Goal: Information Seeking & Learning: Learn about a topic

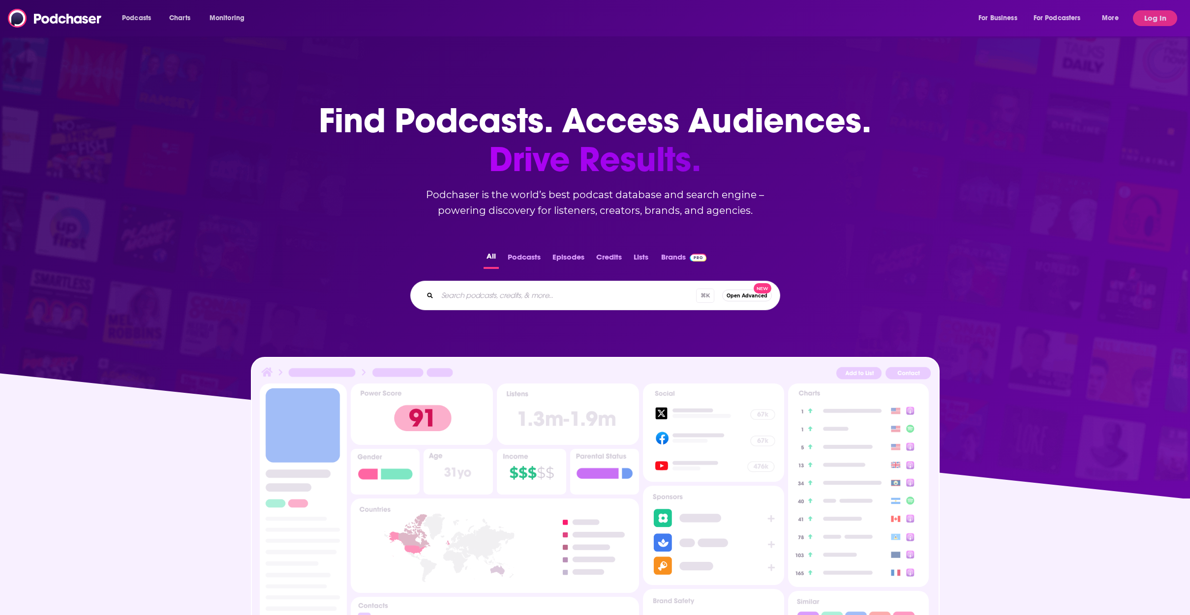
click at [562, 295] on input "Search podcasts, credits, & more..." at bounding box center [566, 296] width 259 height 16
type input "locked in"
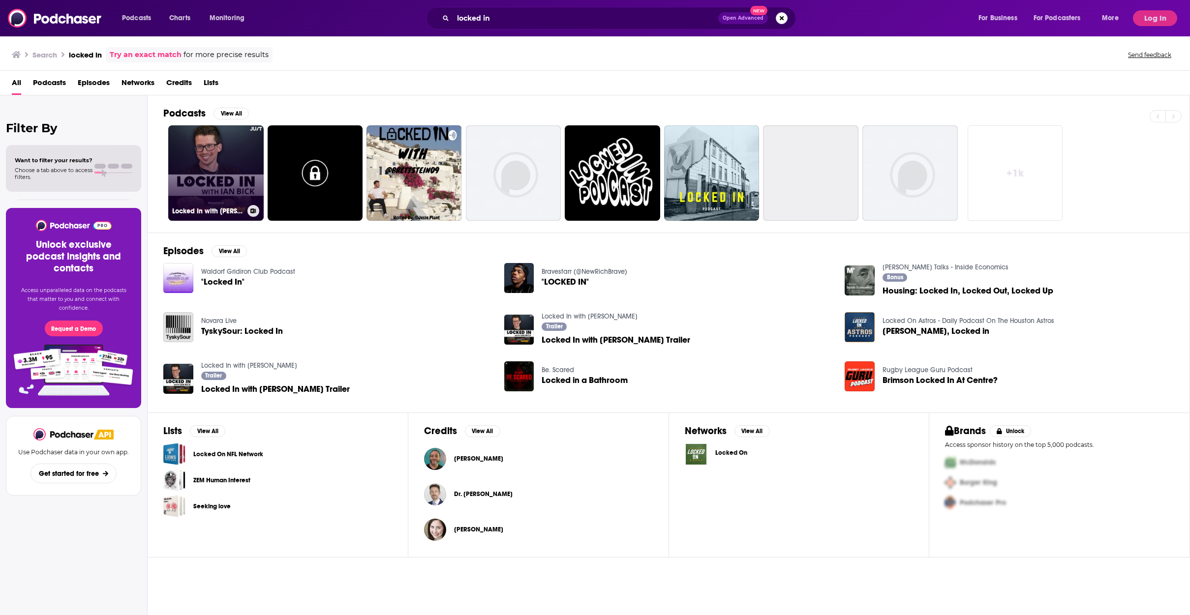
click at [208, 188] on link "Locked In with [PERSON_NAME]" at bounding box center [215, 172] width 95 height 95
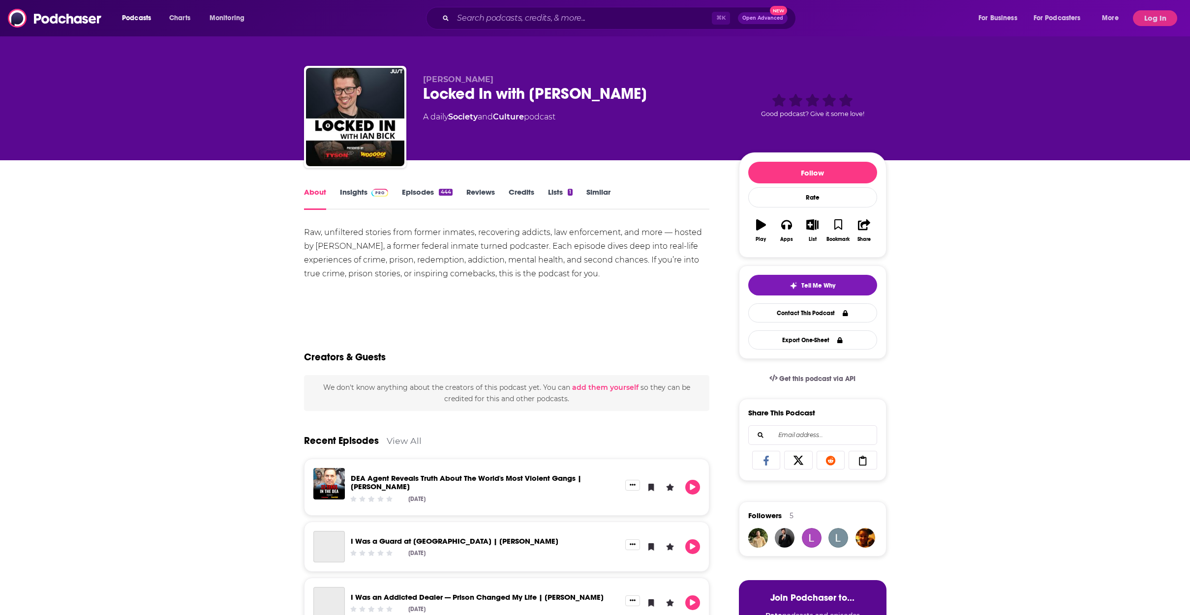
click at [369, 190] on link "Insights" at bounding box center [364, 198] width 49 height 23
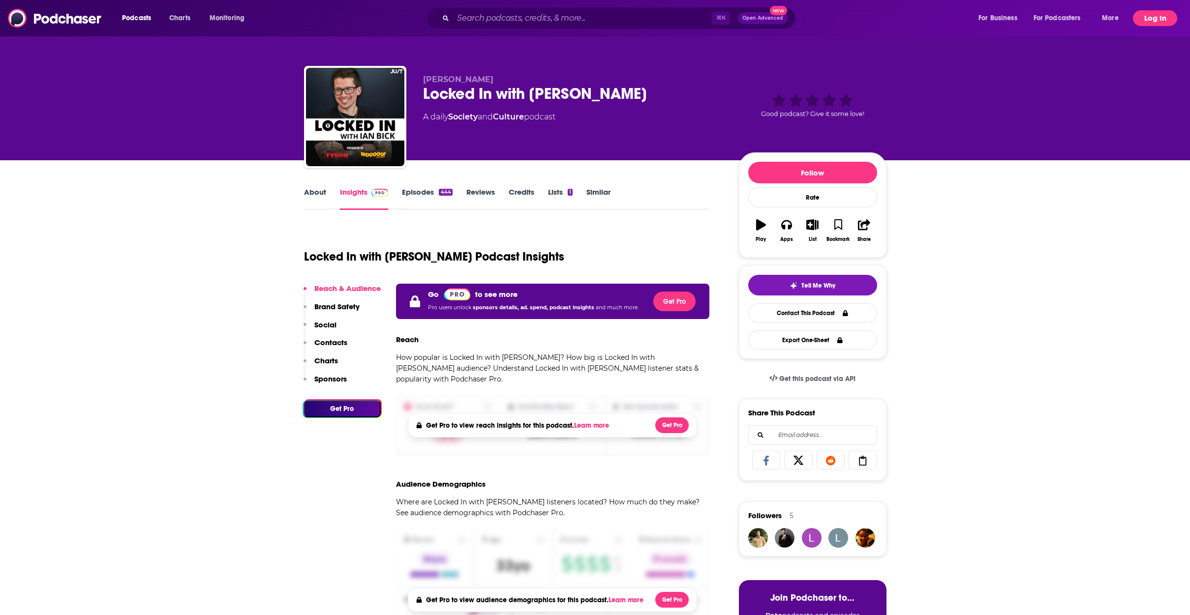
click at [1153, 19] on button "Log In" at bounding box center [1155, 18] width 44 height 16
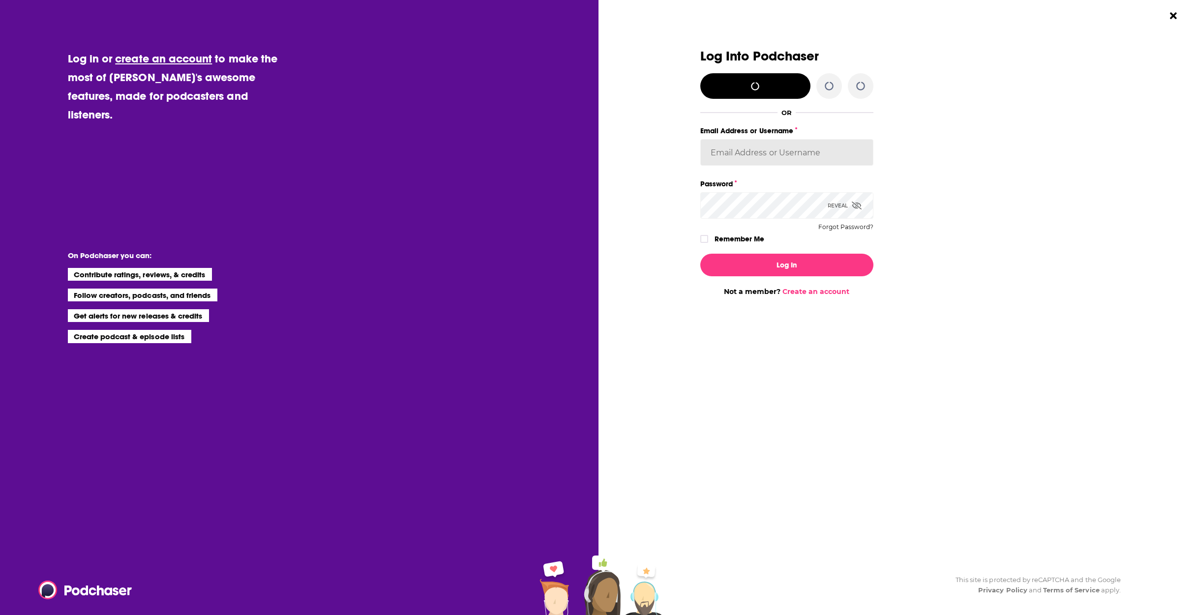
click at [786, 144] on input "Email Address or Username" at bounding box center [786, 152] width 173 height 27
type input "[PERSON_NAME]"
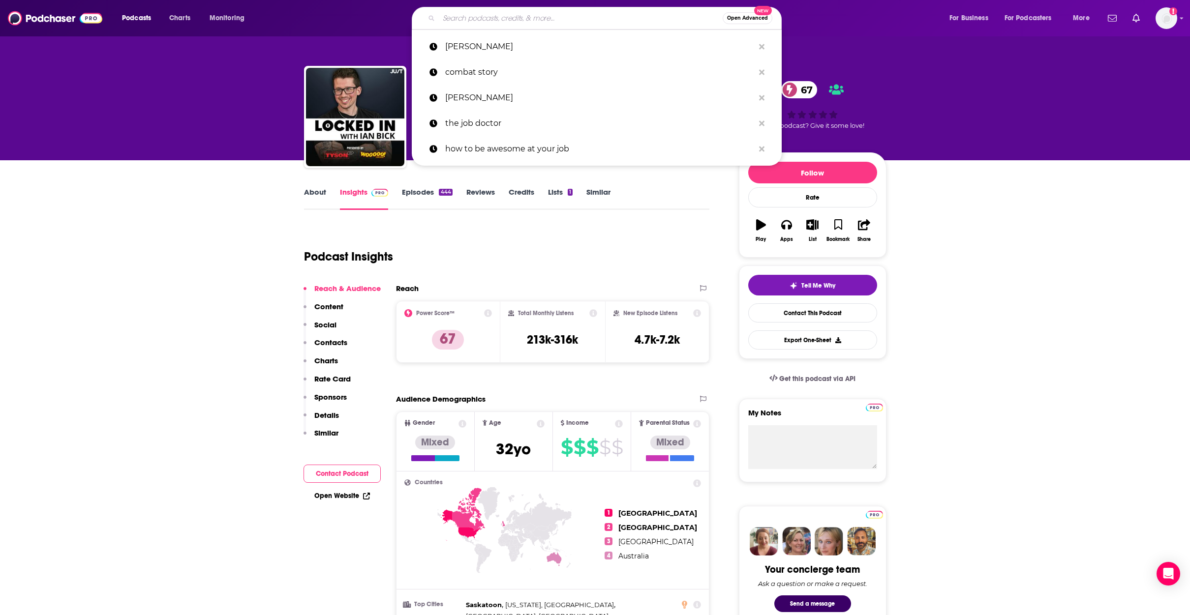
click at [451, 21] on input "Search podcasts, credits, & more..." at bounding box center [581, 18] width 284 height 16
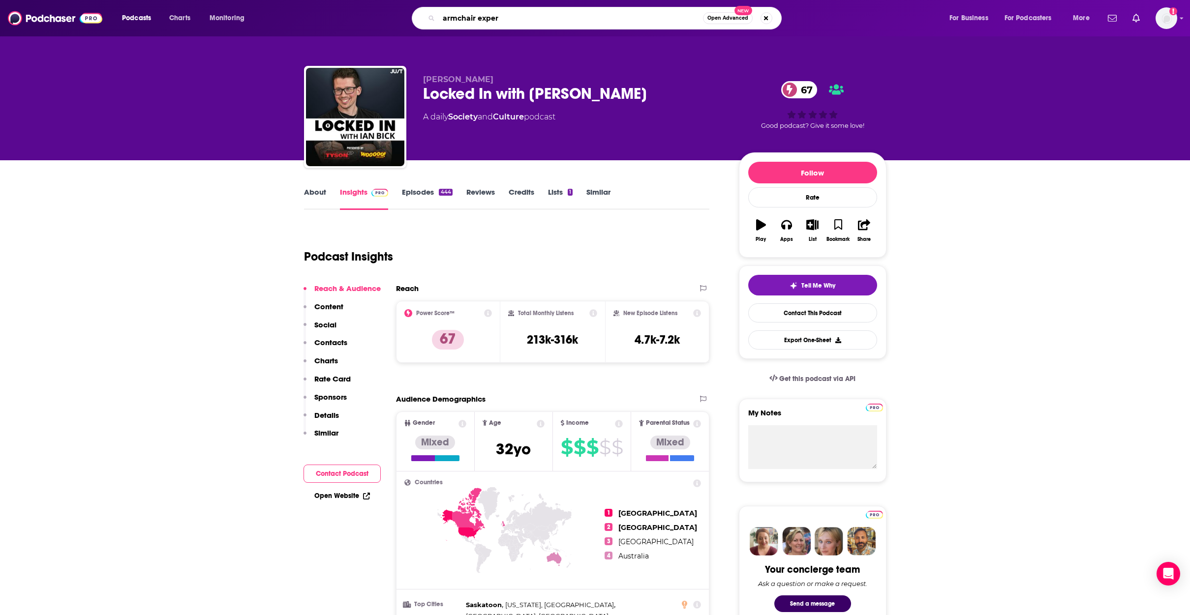
type input "armchair expert"
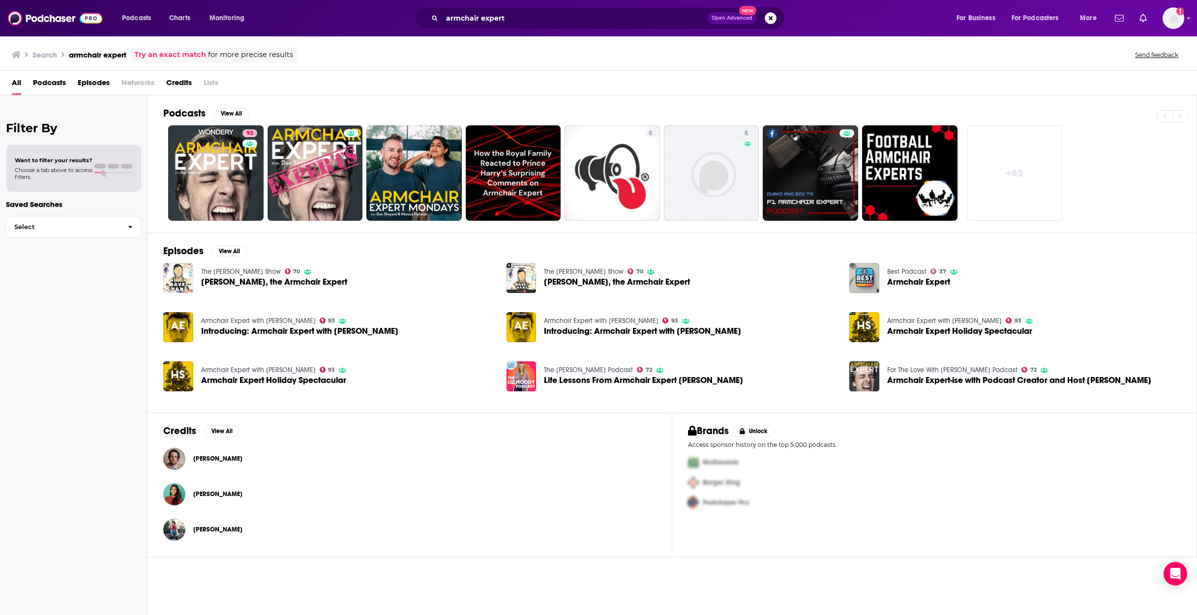
click at [955, 381] on span "Armchair Expert-ise with Podcast Creator and Host [PERSON_NAME]" at bounding box center [1019, 380] width 264 height 8
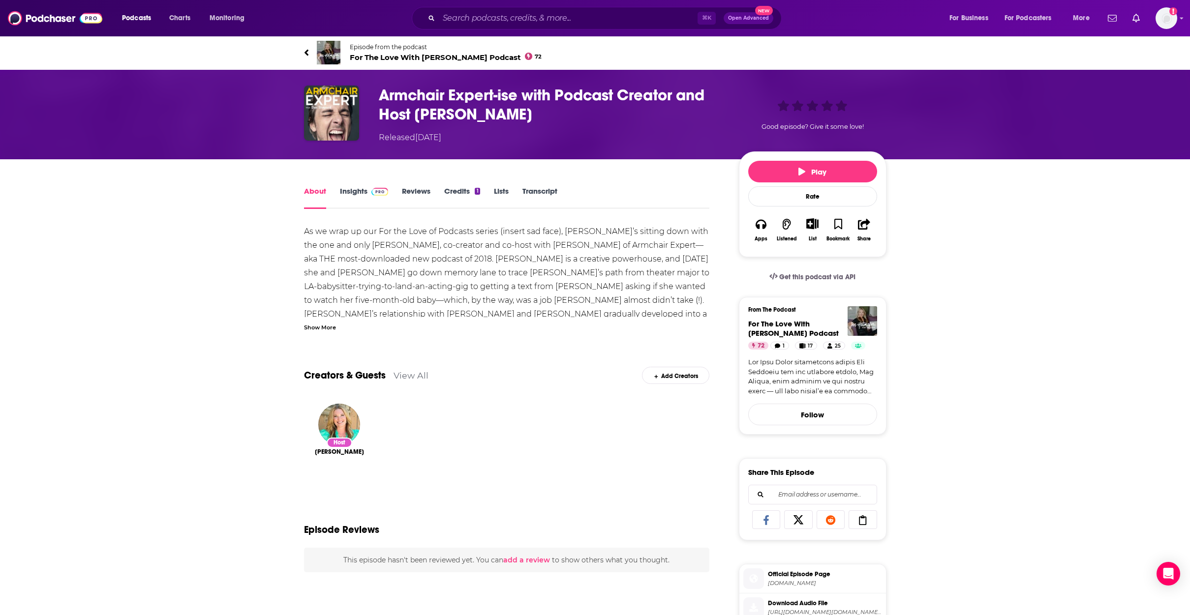
click at [353, 195] on link "Insights" at bounding box center [364, 197] width 49 height 23
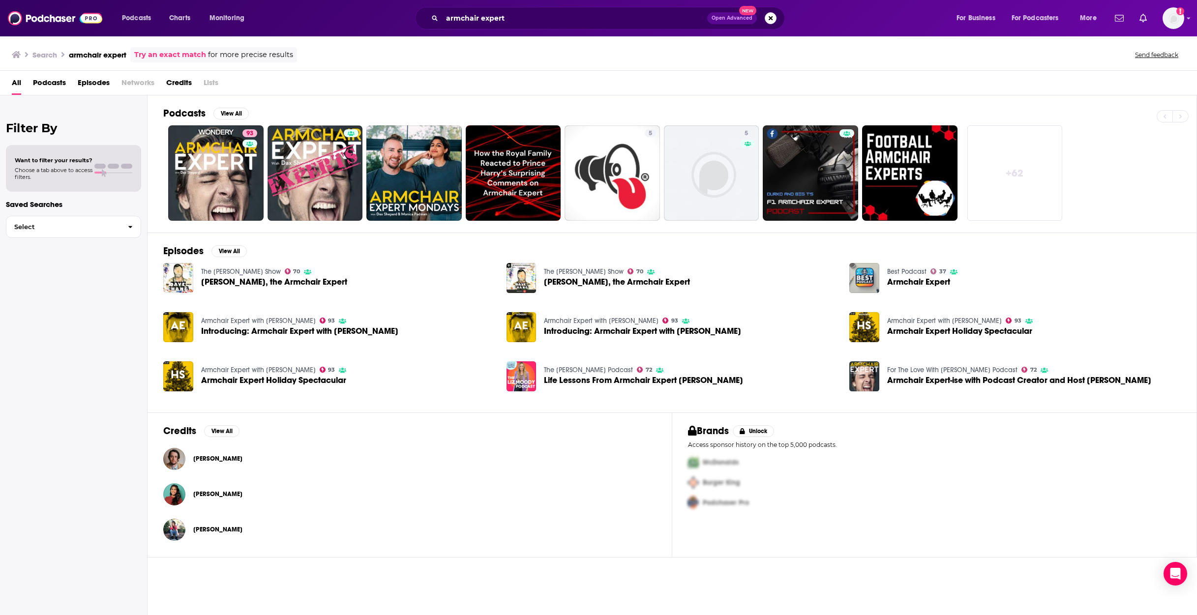
click at [657, 331] on span "Introducing: Armchair Expert with [PERSON_NAME]" at bounding box center [642, 331] width 197 height 8
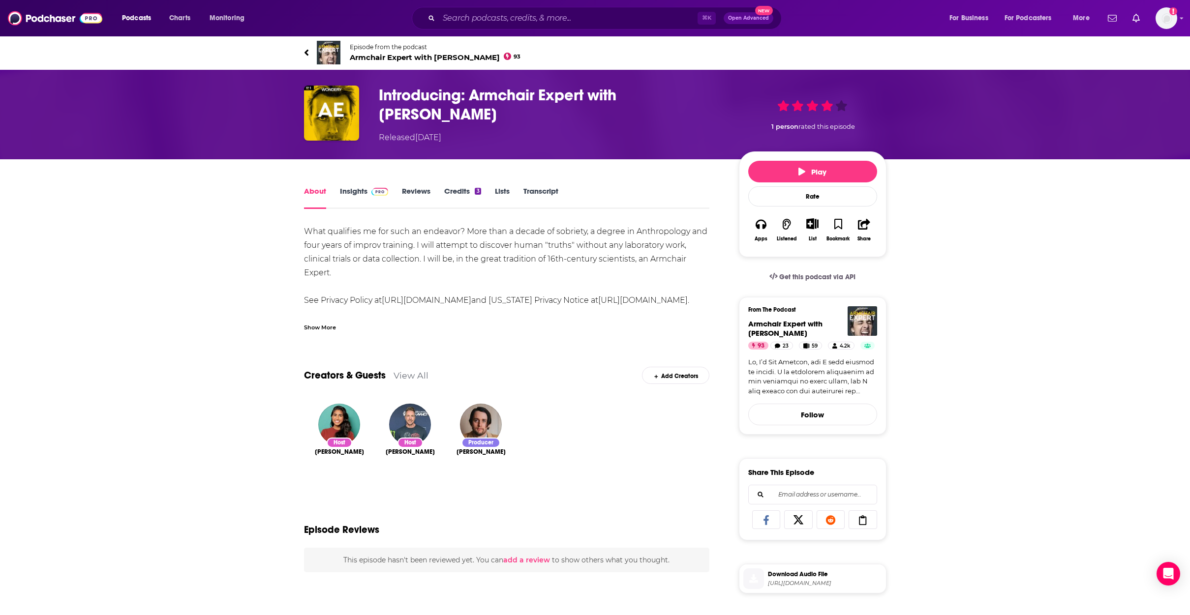
click at [361, 189] on link "Insights" at bounding box center [364, 197] width 49 height 23
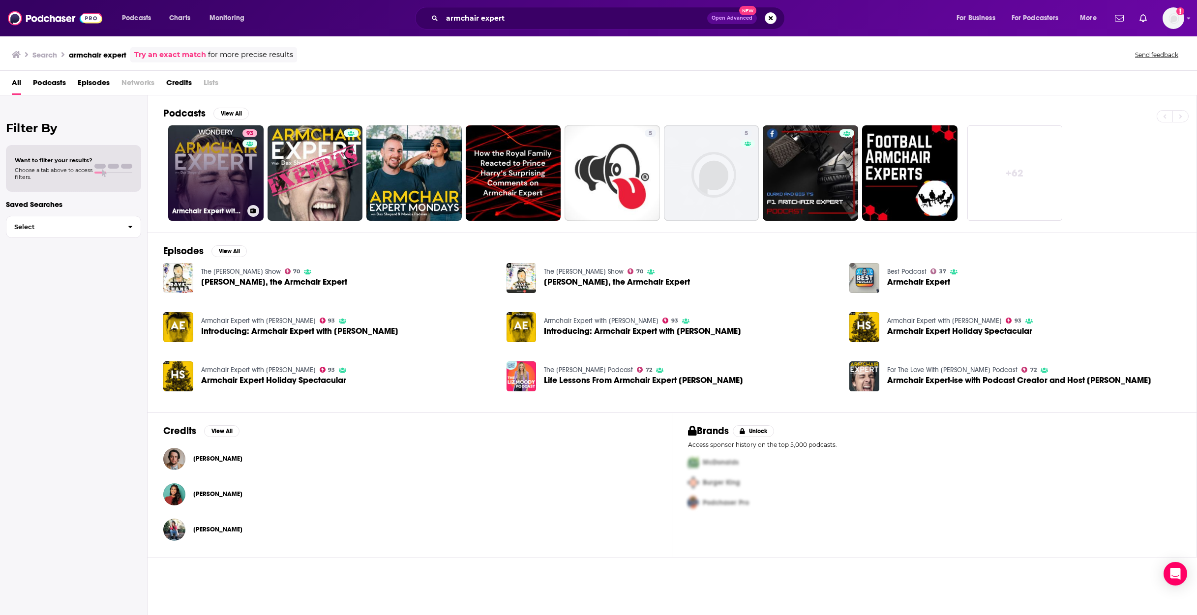
click at [207, 182] on link "93 Armchair Expert with [PERSON_NAME]" at bounding box center [215, 172] width 95 height 95
